Goal: Download file/media

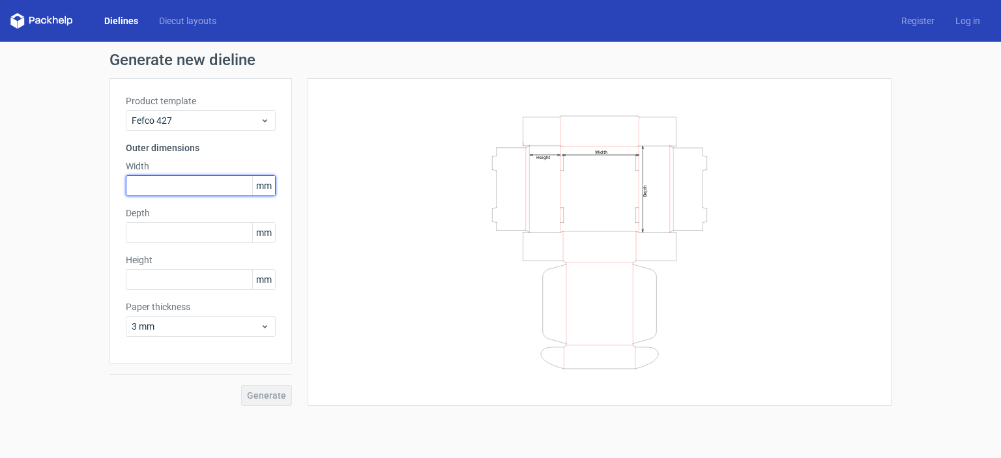
click at [186, 190] on input "text" at bounding box center [201, 185] width 150 height 21
click at [129, 10] on div "Dielines Diecut layouts Register Log in" at bounding box center [500, 21] width 1001 height 42
click at [128, 20] on link "Dielines" at bounding box center [121, 20] width 55 height 13
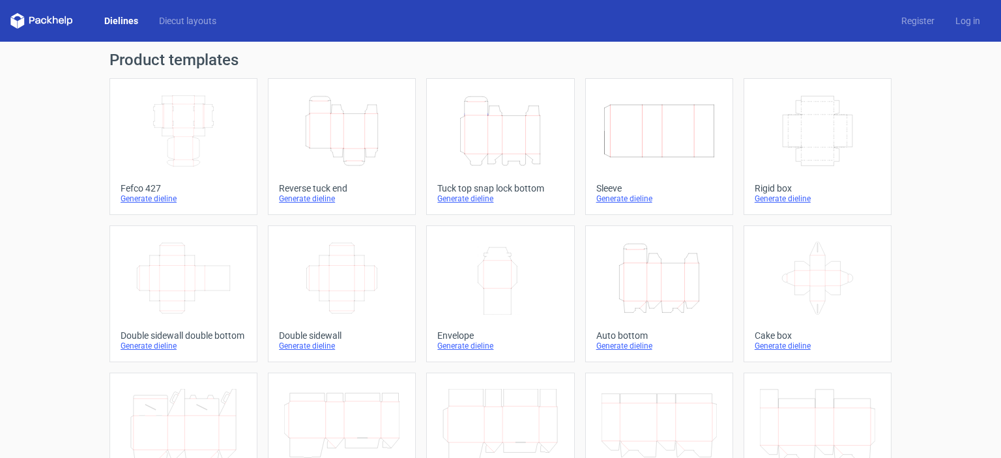
click at [531, 147] on icon "Height Depth Width" at bounding box center [500, 131] width 115 height 73
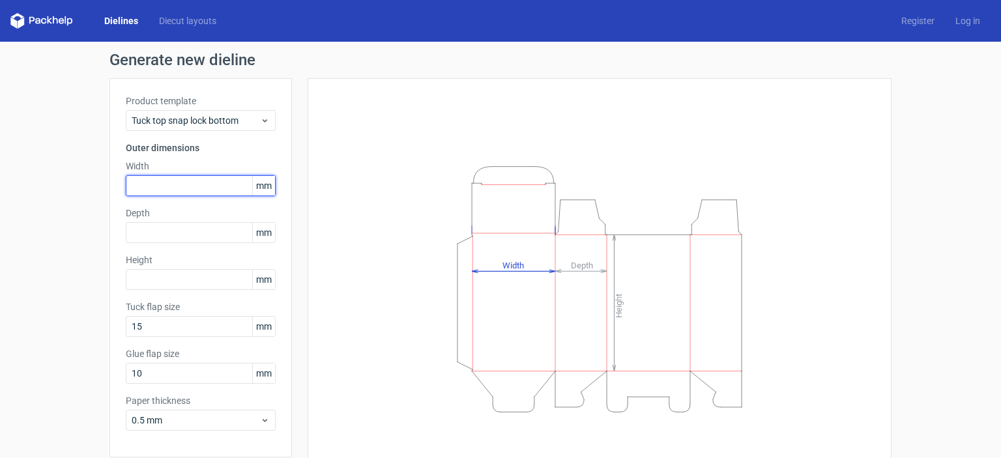
click at [166, 186] on input "text" at bounding box center [201, 185] width 150 height 21
type input "101"
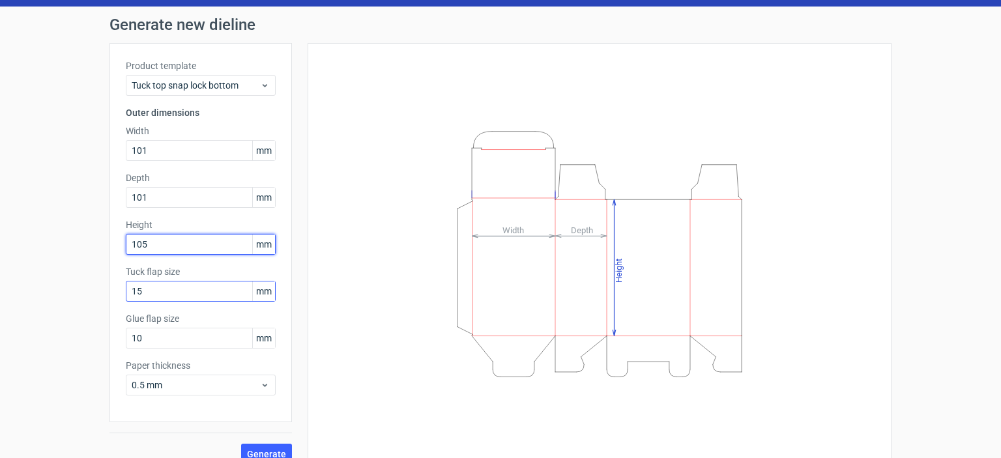
scroll to position [51, 0]
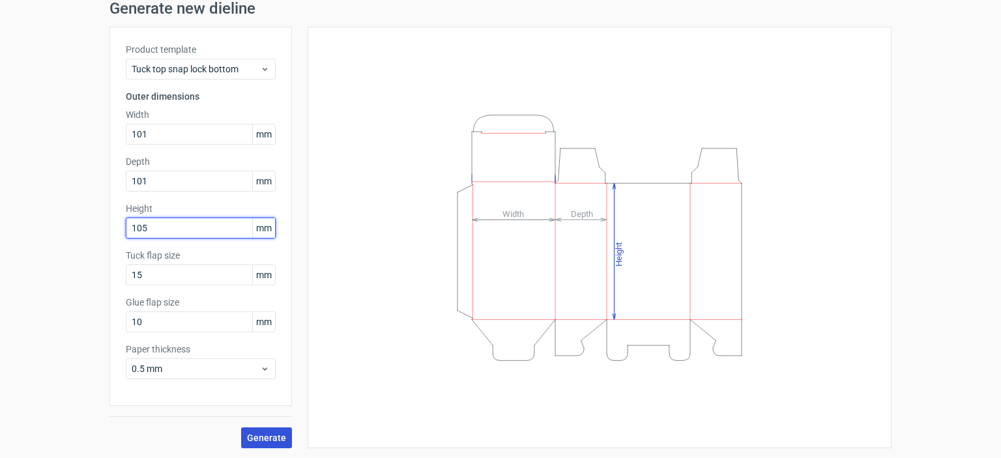
type input "105"
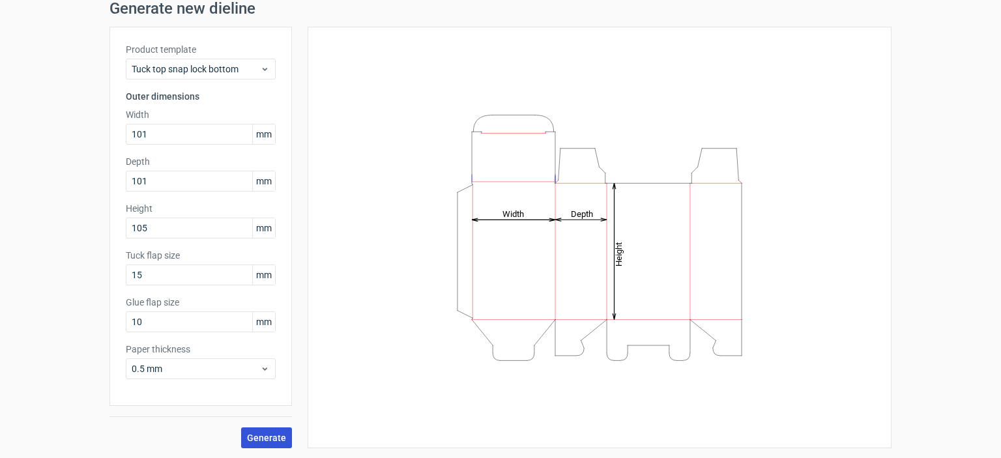
click at [259, 433] on span "Generate" at bounding box center [266, 437] width 39 height 9
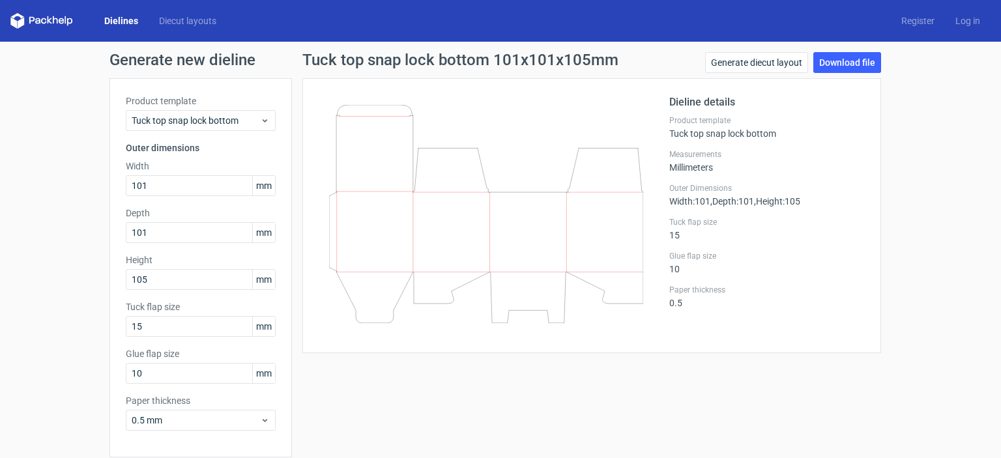
scroll to position [51, 0]
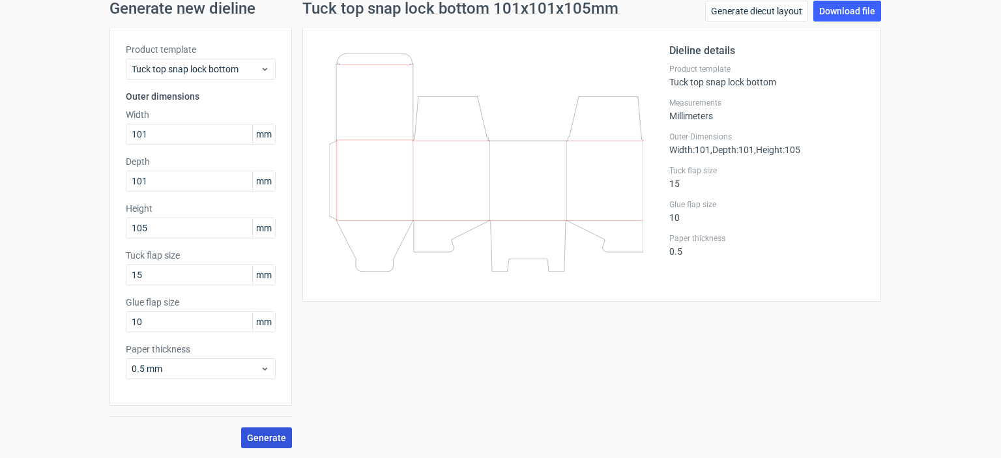
click at [265, 444] on button "Generate" at bounding box center [266, 438] width 51 height 21
click at [857, 15] on link "Download file" at bounding box center [847, 11] width 68 height 21
click at [841, 13] on link "Download file" at bounding box center [847, 11] width 68 height 21
click at [281, 433] on span "Generate" at bounding box center [266, 437] width 39 height 9
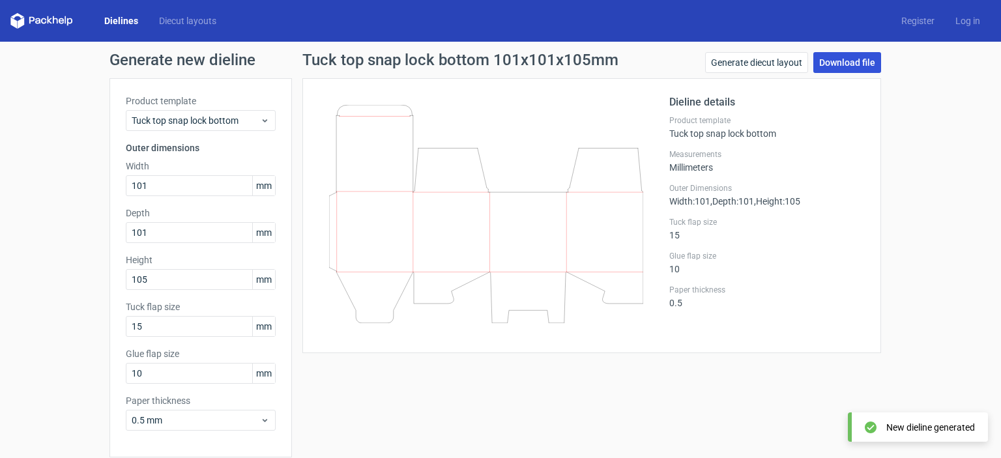
click at [860, 61] on link "Download file" at bounding box center [847, 62] width 68 height 21
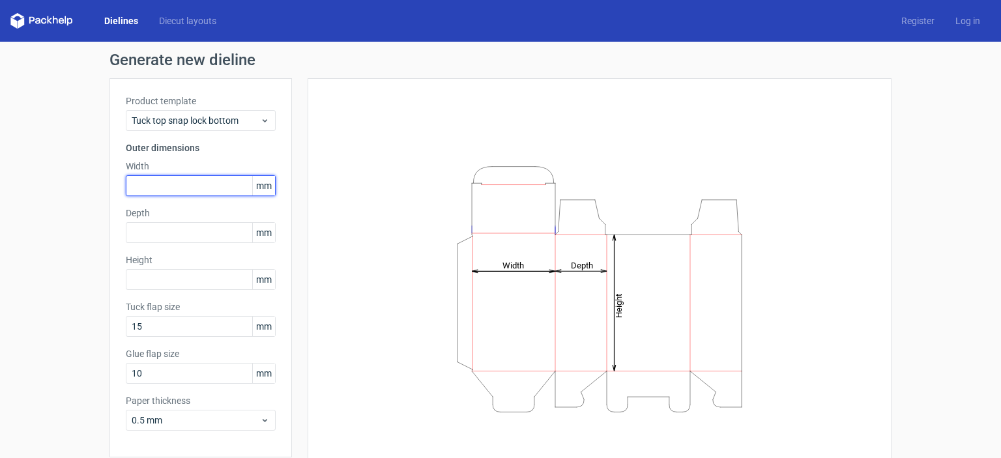
click at [195, 184] on input "text" at bounding box center [201, 185] width 150 height 21
type input "102"
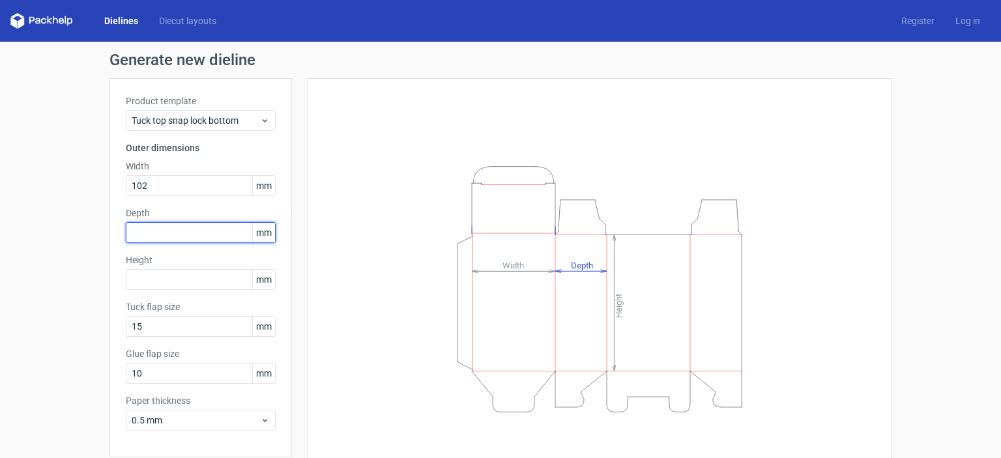
click at [204, 230] on input "text" at bounding box center [201, 232] width 150 height 21
type input "102"
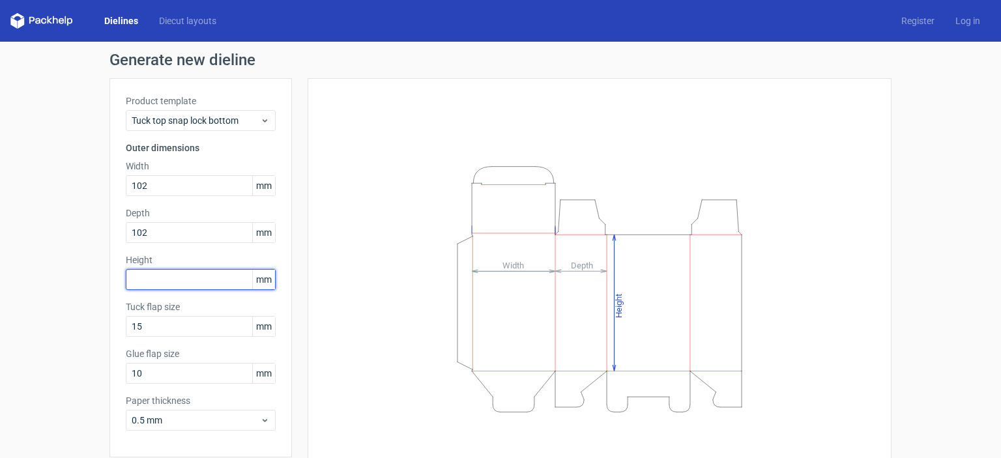
click at [185, 269] on input "text" at bounding box center [201, 279] width 150 height 21
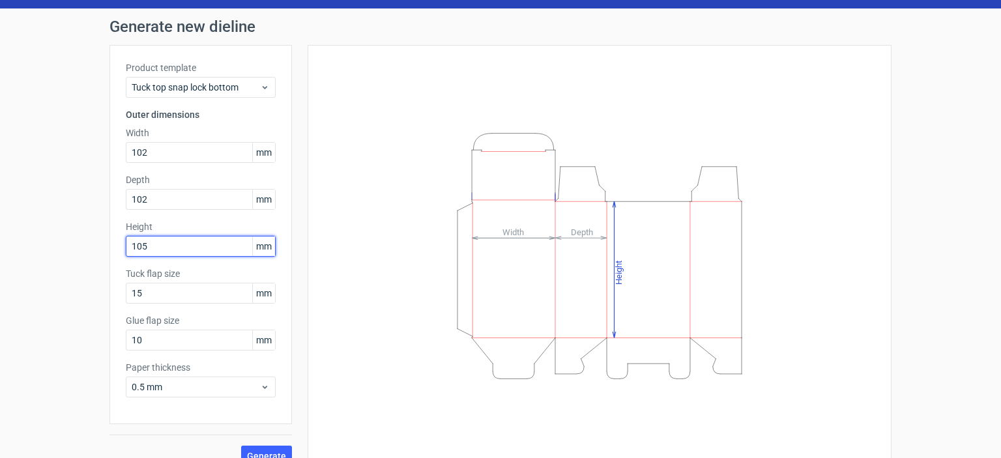
scroll to position [51, 0]
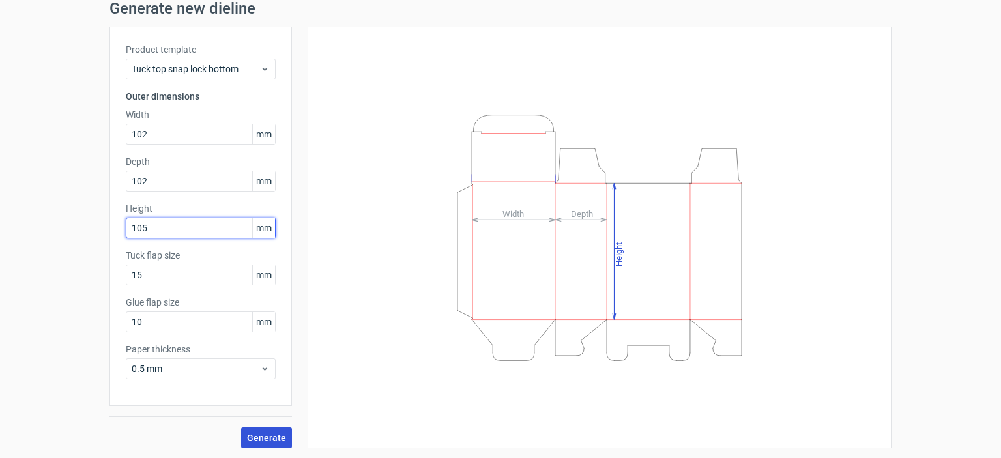
type input "105"
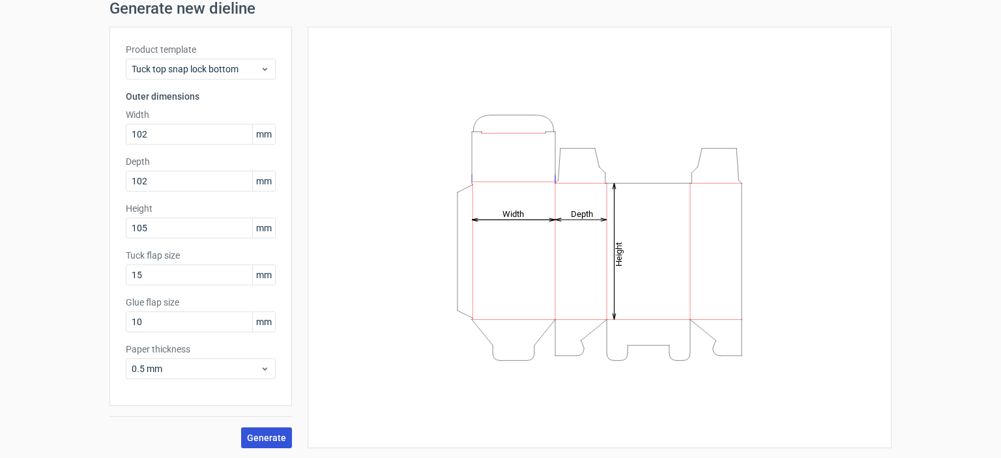
click at [269, 433] on span "Generate" at bounding box center [266, 437] width 39 height 9
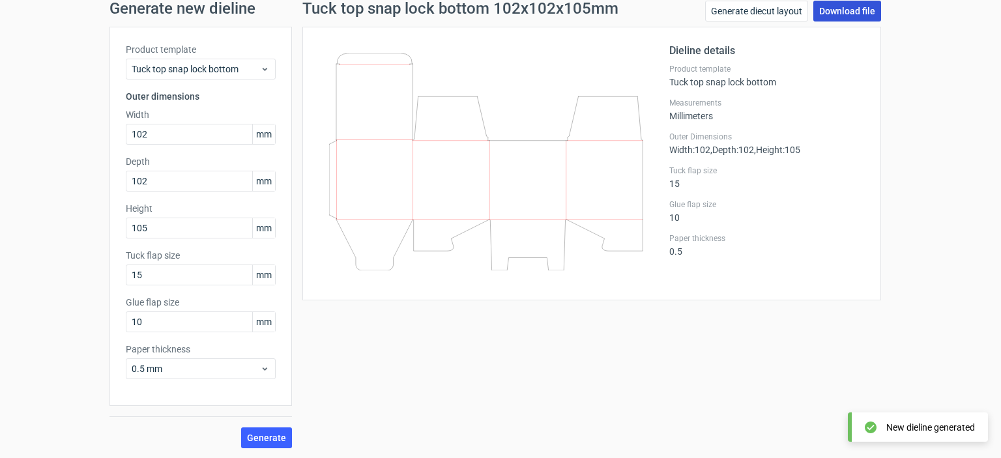
click at [847, 10] on link "Download file" at bounding box center [847, 11] width 68 height 21
